Goal: Information Seeking & Learning: Learn about a topic

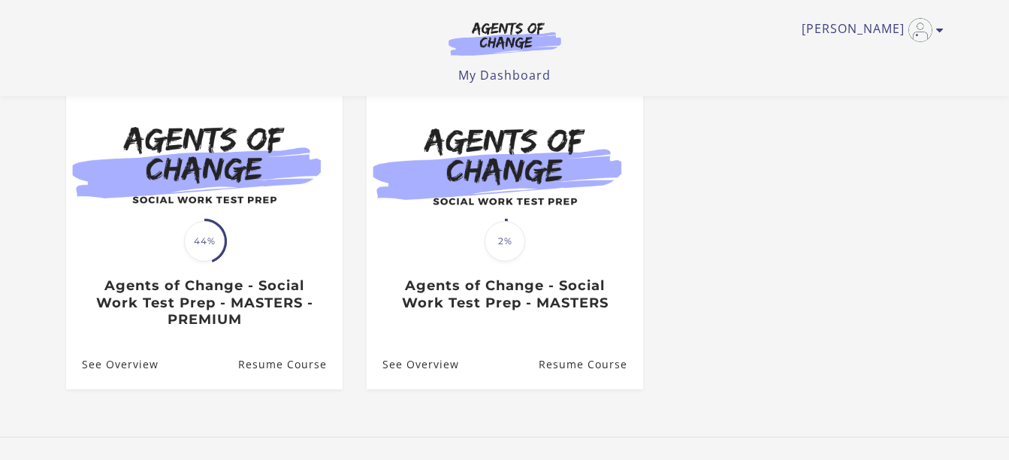
scroll to position [140, 0]
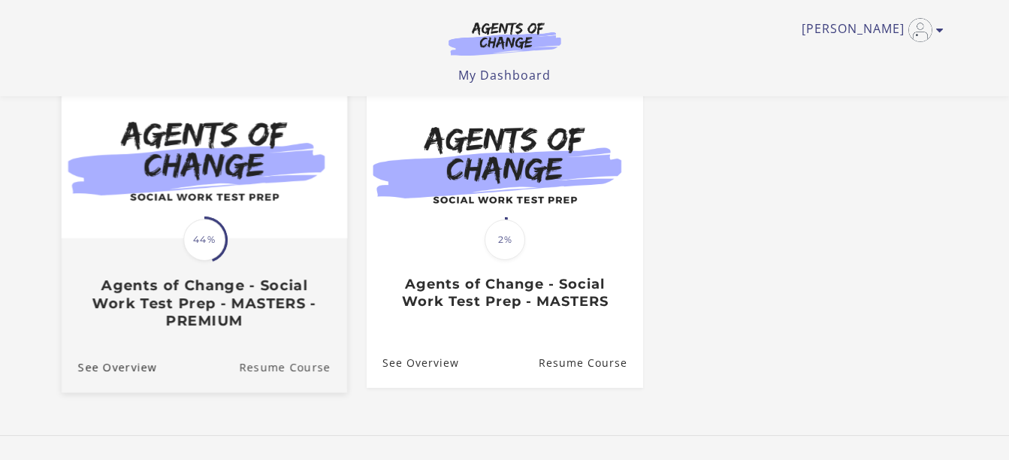
click at [274, 370] on link "Resume Course" at bounding box center [293, 366] width 108 height 50
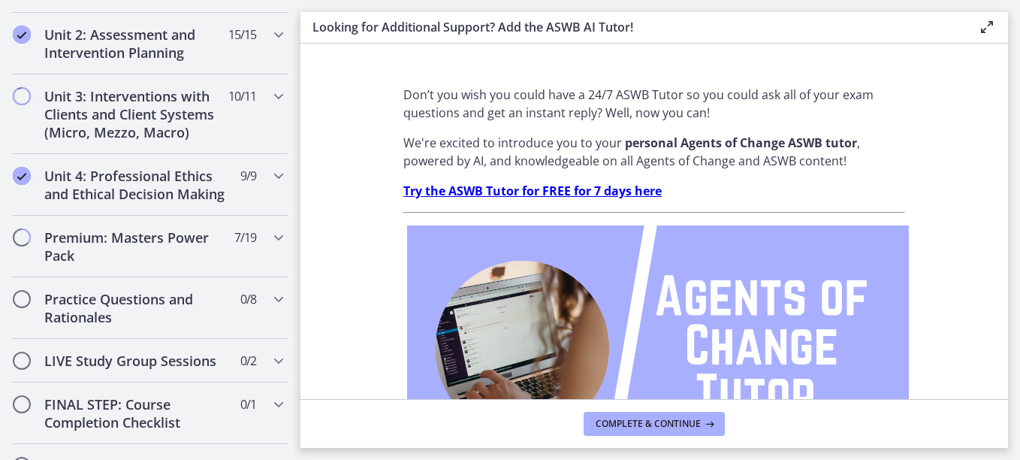
scroll to position [1124, 0]
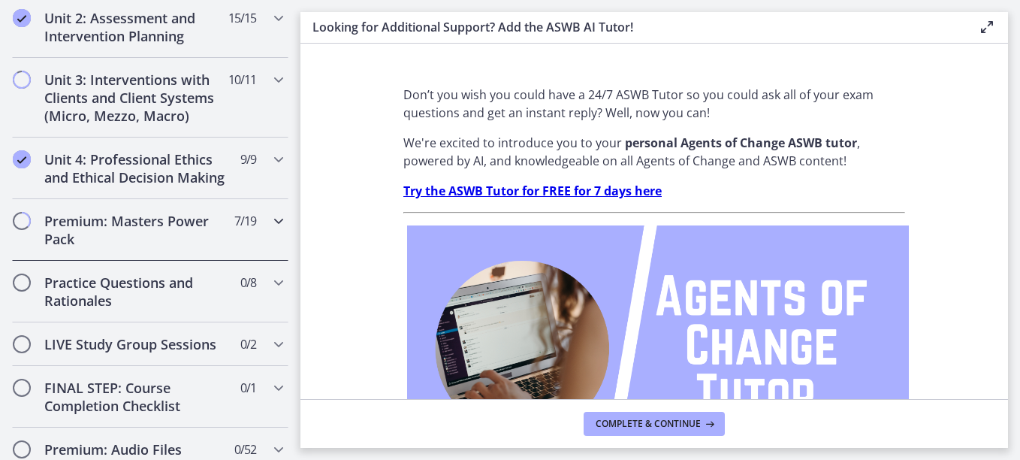
click at [169, 235] on h2 "Premium: Masters Power Pack" at bounding box center [135, 230] width 183 height 36
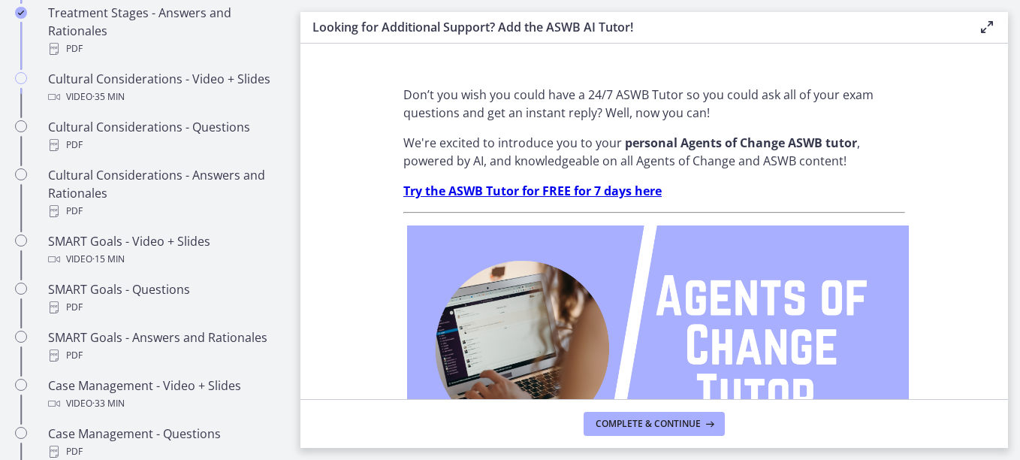
scroll to position [1047, 0]
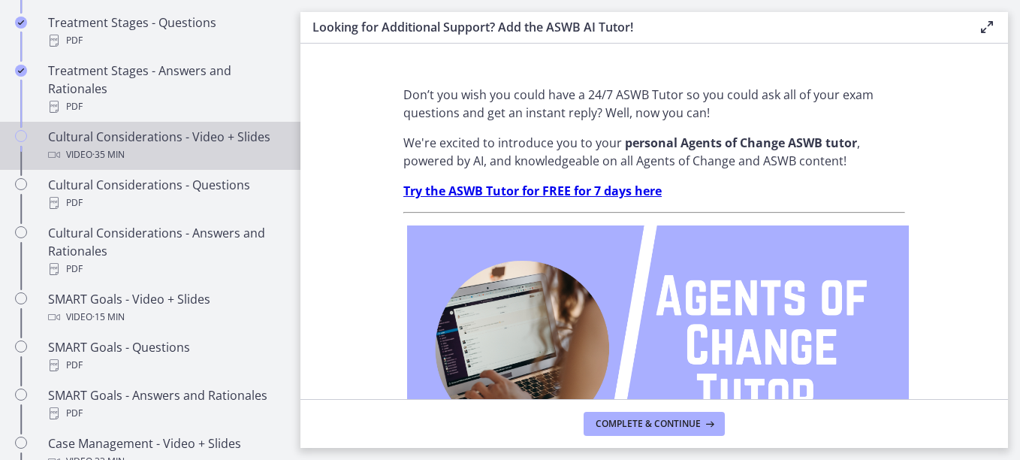
click at [204, 149] on div "Cultural Considerations - Video + Slides Video · 35 min" at bounding box center [165, 146] width 234 height 36
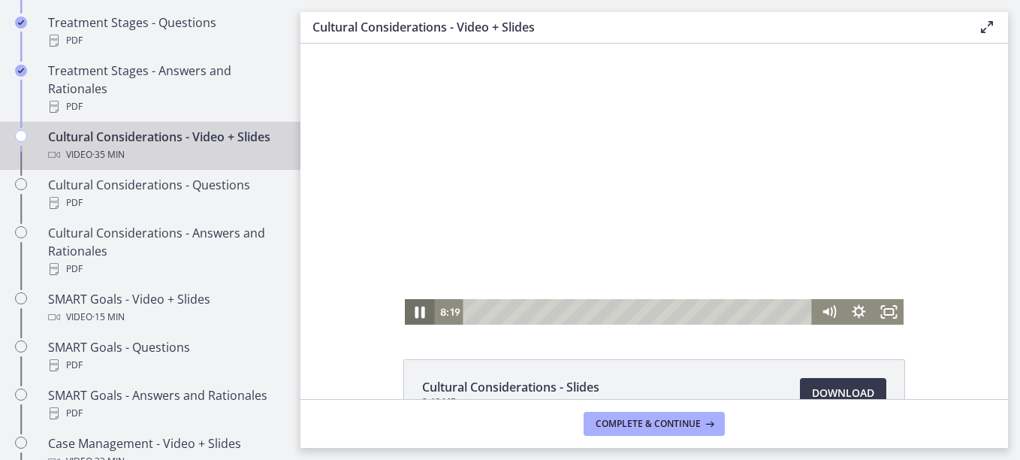
click at [416, 309] on icon "Pause" at bounding box center [420, 313] width 10 height 12
